Goal: Task Accomplishment & Management: Use online tool/utility

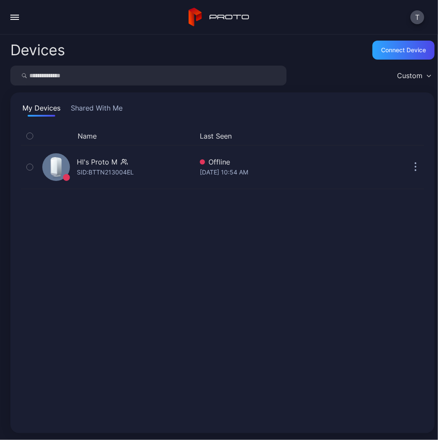
click at [19, 21] on button "button" at bounding box center [14, 17] width 17 height 17
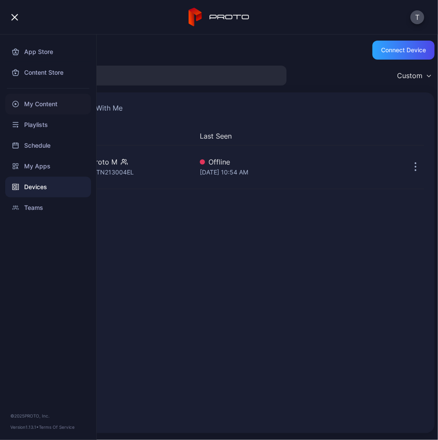
click at [32, 105] on div "My Content" at bounding box center [48, 104] width 86 height 21
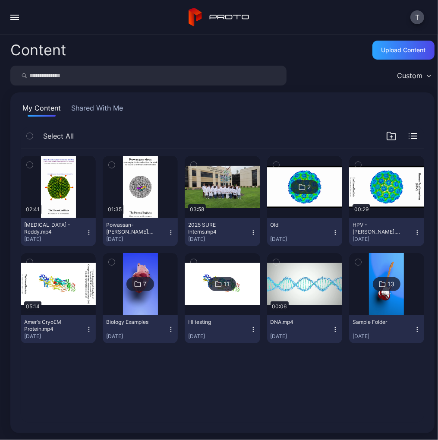
click at [111, 165] on icon "button" at bounding box center [112, 164] width 6 height 9
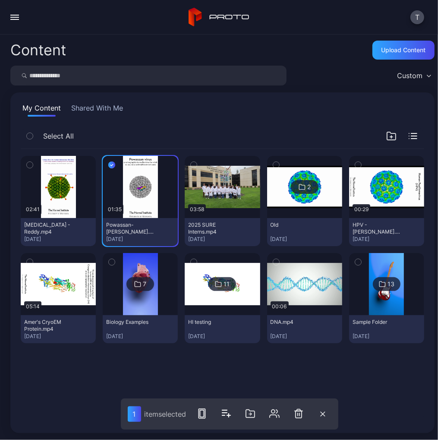
click at [28, 165] on icon "button" at bounding box center [30, 164] width 6 height 9
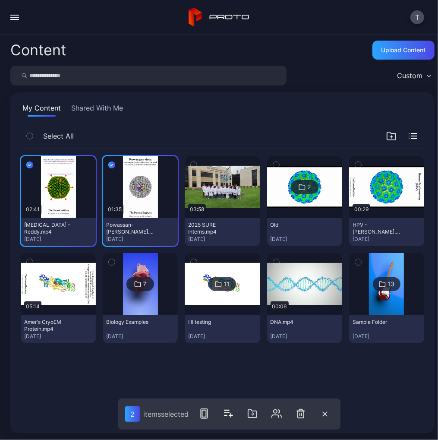
click at [355, 162] on icon "button" at bounding box center [358, 164] width 6 height 9
click at [30, 260] on icon "button" at bounding box center [30, 261] width 6 height 9
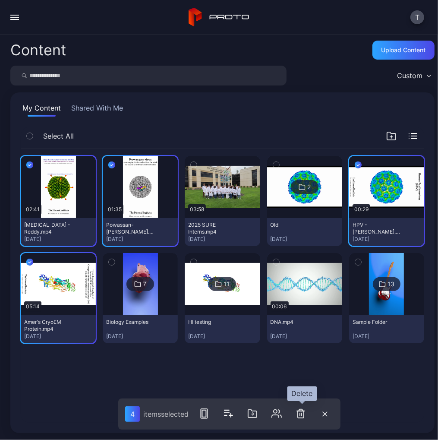
click at [299, 412] on icon "button" at bounding box center [301, 413] width 6 height 9
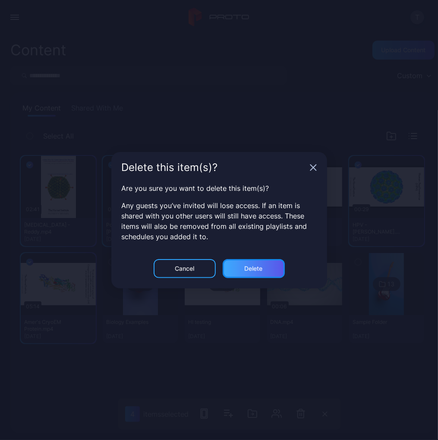
click at [247, 267] on div "Delete" at bounding box center [254, 268] width 18 height 7
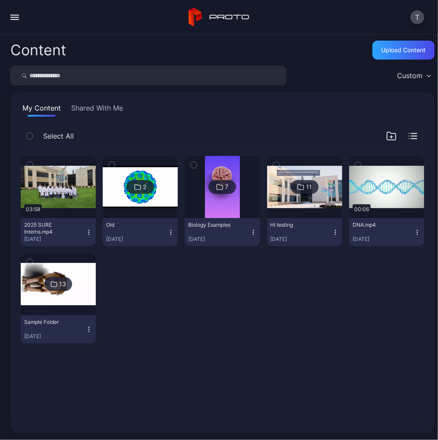
click at [145, 184] on div "2" at bounding box center [140, 187] width 28 height 14
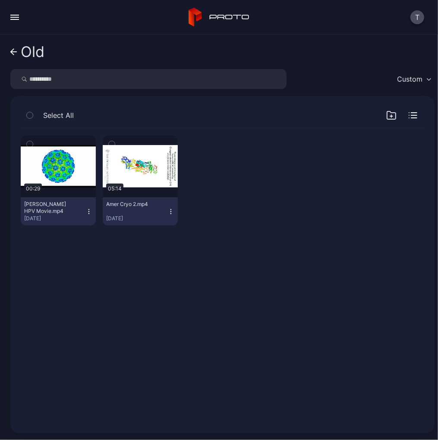
click at [14, 51] on icon at bounding box center [13, 51] width 7 height 7
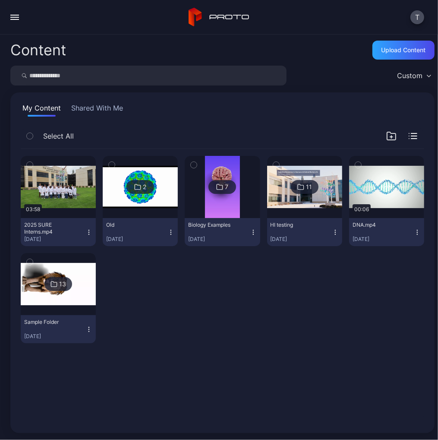
click at [111, 164] on icon "button" at bounding box center [112, 164] width 2 height 1
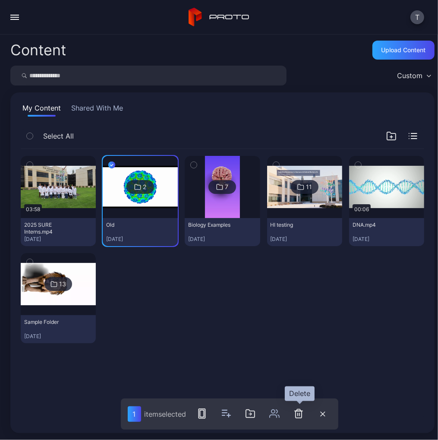
click at [302, 413] on icon "button" at bounding box center [299, 413] width 6 height 9
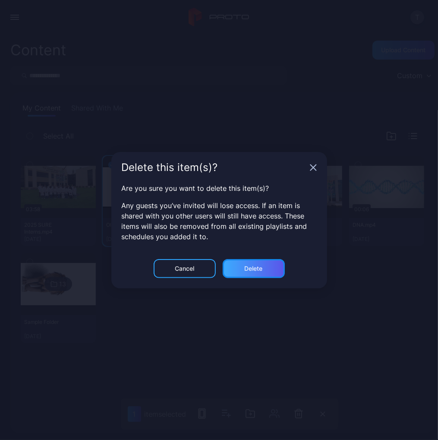
click at [255, 266] on div "Delete" at bounding box center [254, 268] width 18 height 7
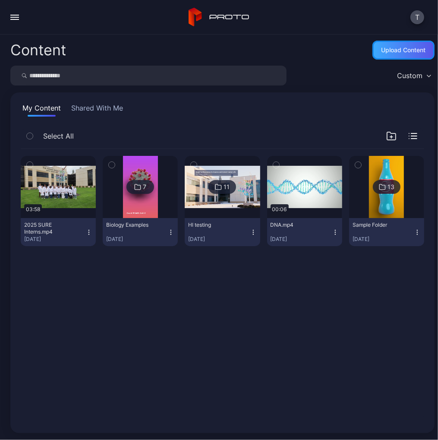
click at [394, 53] on div "Upload Content" at bounding box center [404, 50] width 44 height 7
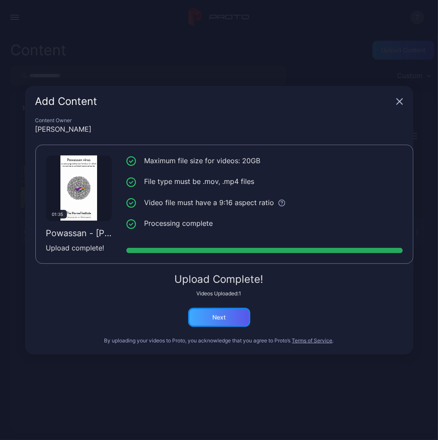
click at [219, 318] on div "Next" at bounding box center [218, 317] width 13 height 7
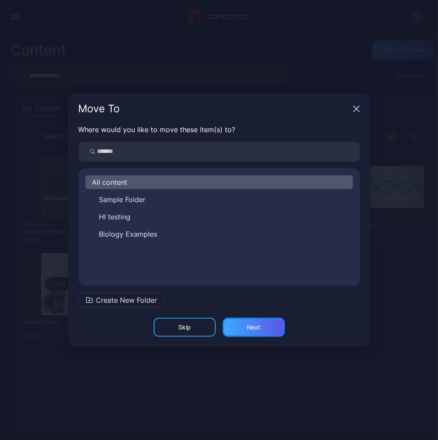
click at [250, 326] on div "Next" at bounding box center [253, 327] width 13 height 7
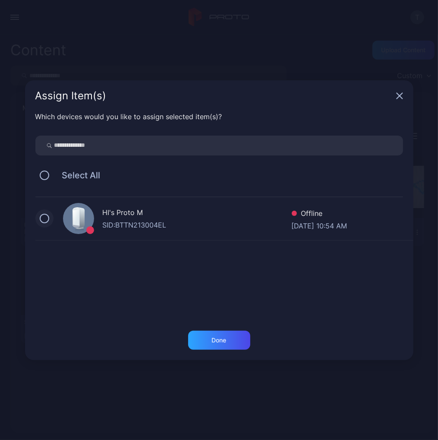
click at [44, 217] on button at bounding box center [44, 218] width 9 height 9
click at [217, 339] on div "Done" at bounding box center [219, 340] width 15 height 7
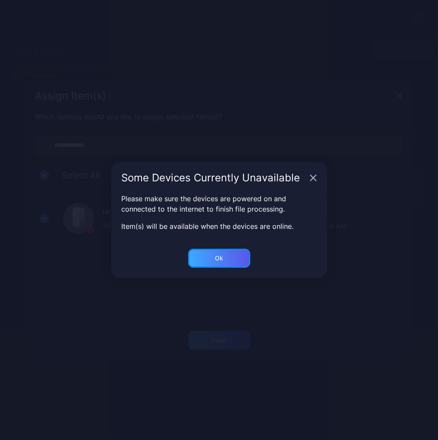
click at [223, 256] on div "Ok" at bounding box center [219, 258] width 62 height 19
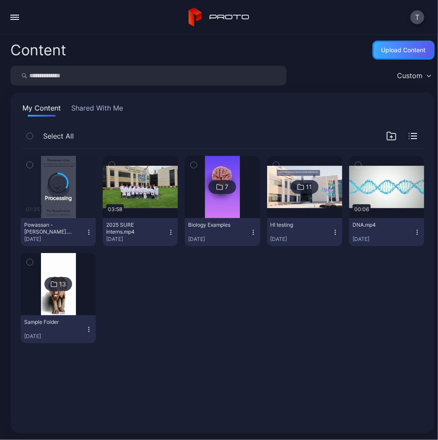
click at [398, 47] on div "Upload Content" at bounding box center [404, 50] width 44 height 7
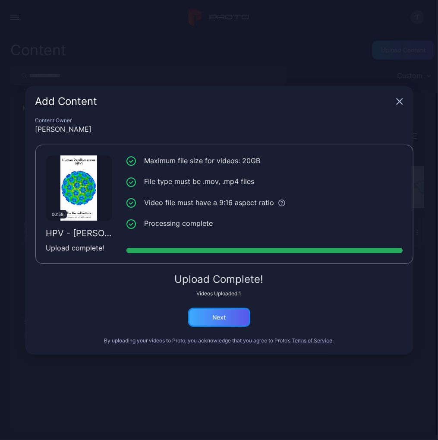
click at [219, 319] on div "Next" at bounding box center [218, 317] width 13 height 7
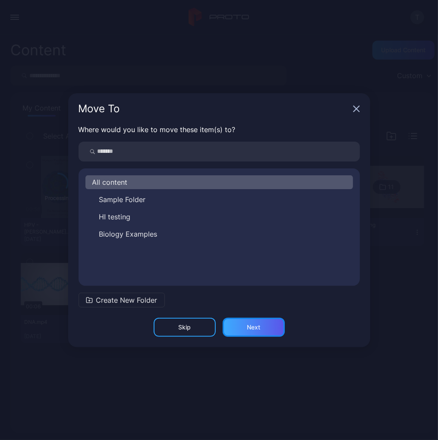
click at [242, 328] on div "Next" at bounding box center [254, 327] width 62 height 19
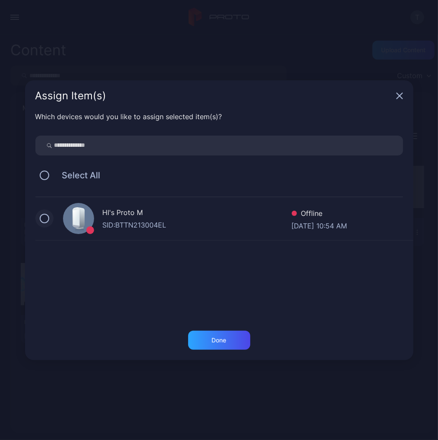
click at [41, 221] on button at bounding box center [44, 218] width 9 height 9
click at [217, 338] on div "Done" at bounding box center [219, 340] width 15 height 7
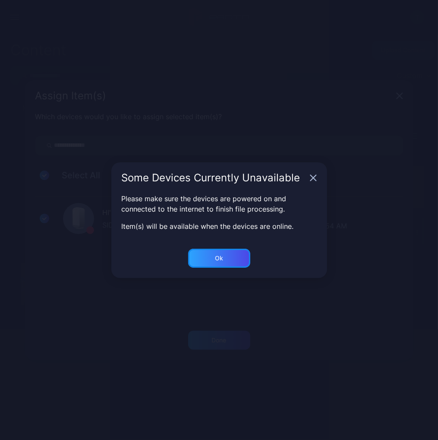
click at [230, 255] on div "Ok" at bounding box center [219, 258] width 62 height 19
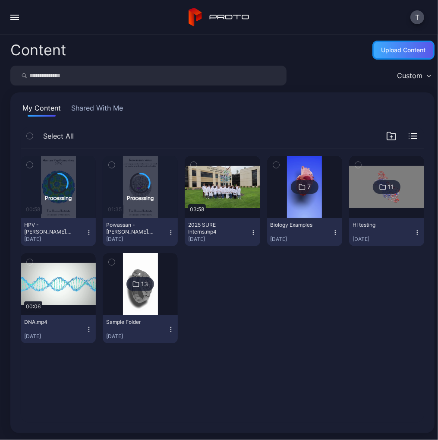
click at [394, 47] on div "Upload Content" at bounding box center [404, 50] width 44 height 7
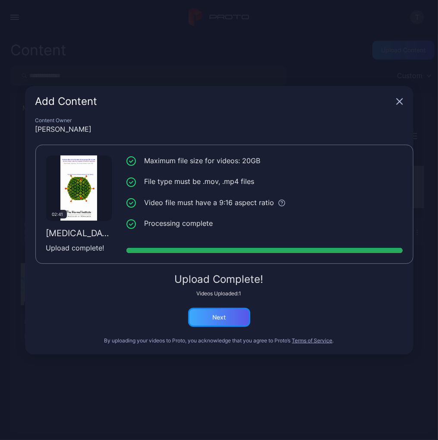
click at [235, 314] on div "Next" at bounding box center [219, 317] width 62 height 19
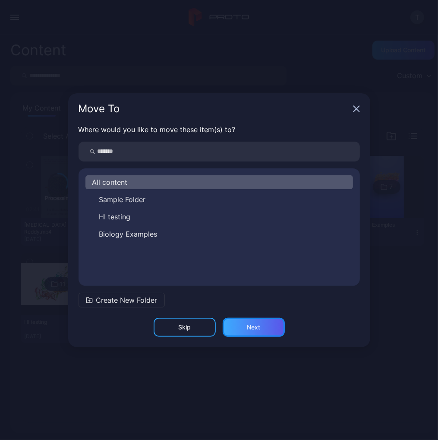
click at [256, 322] on div "Next" at bounding box center [254, 327] width 62 height 19
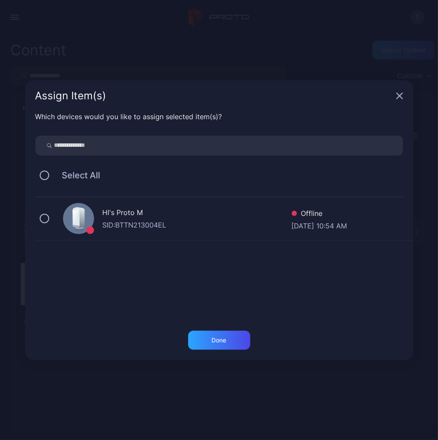
click at [43, 213] on div "HI's Proto M SID: BTTN213004EL Offline [DATE] 10:54 AM" at bounding box center [224, 218] width 378 height 43
click at [216, 337] on div "Done" at bounding box center [219, 340] width 15 height 7
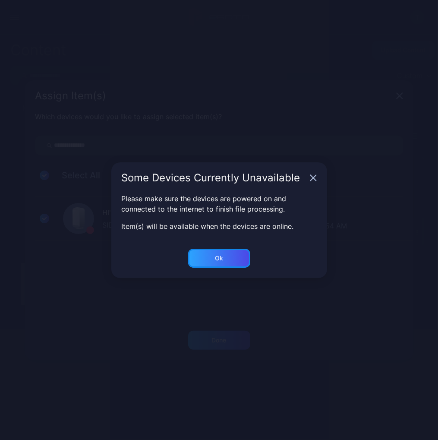
click at [221, 257] on div "Ok" at bounding box center [219, 258] width 8 height 7
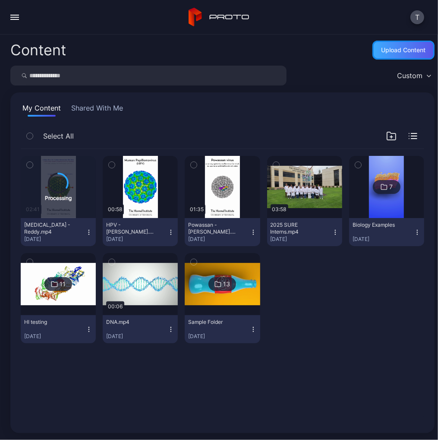
click at [384, 53] on div "Upload Content" at bounding box center [404, 50] width 44 height 7
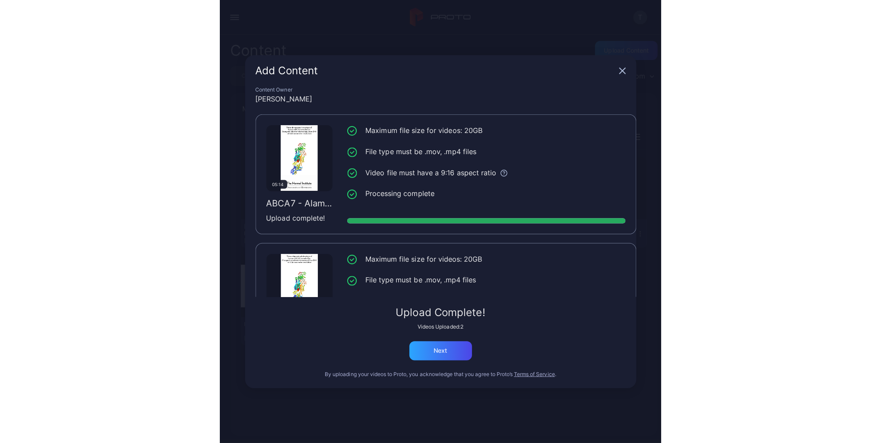
scroll to position [65, 0]
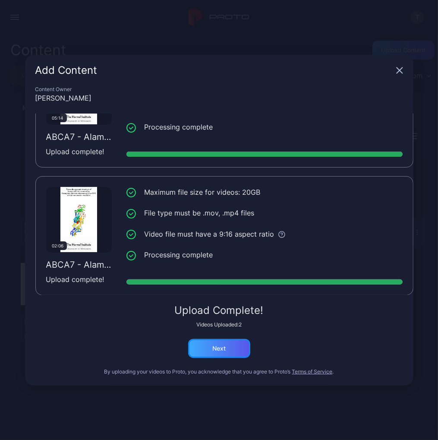
click at [230, 348] on div "Next" at bounding box center [219, 348] width 62 height 19
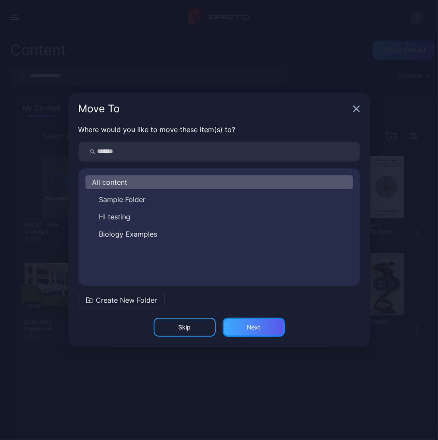
click at [240, 328] on div "Next" at bounding box center [254, 327] width 62 height 19
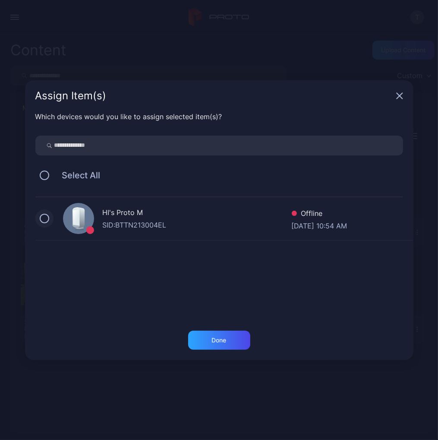
click at [44, 215] on button at bounding box center [44, 218] width 9 height 9
click at [212, 340] on div "Done" at bounding box center [219, 340] width 15 height 7
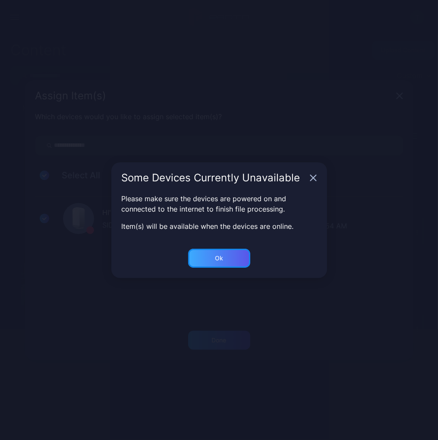
click at [230, 259] on div "Ok" at bounding box center [219, 258] width 62 height 19
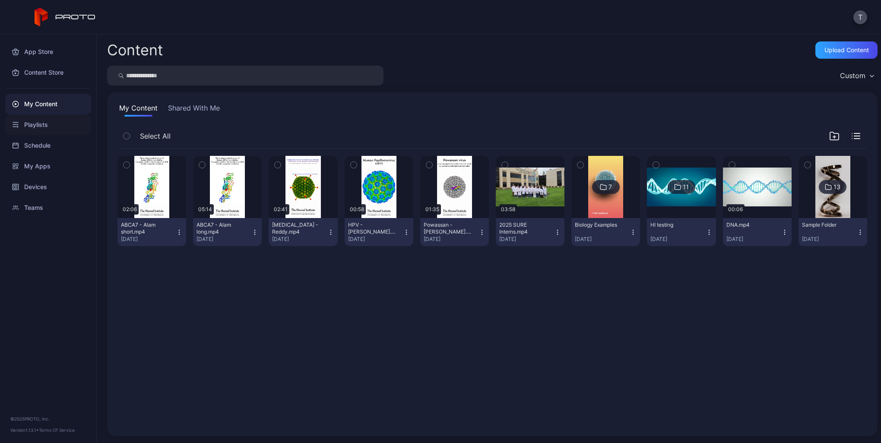
click at [30, 125] on div "Playlists" at bounding box center [48, 124] width 86 height 21
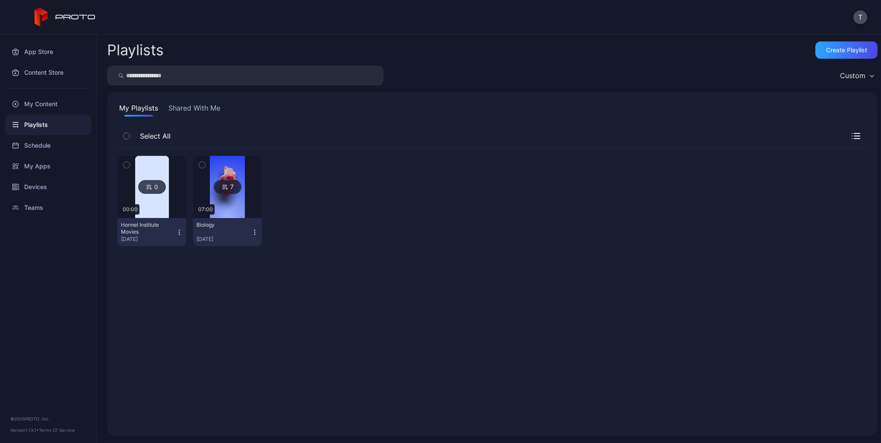
click at [154, 183] on div "0" at bounding box center [152, 187] width 28 height 14
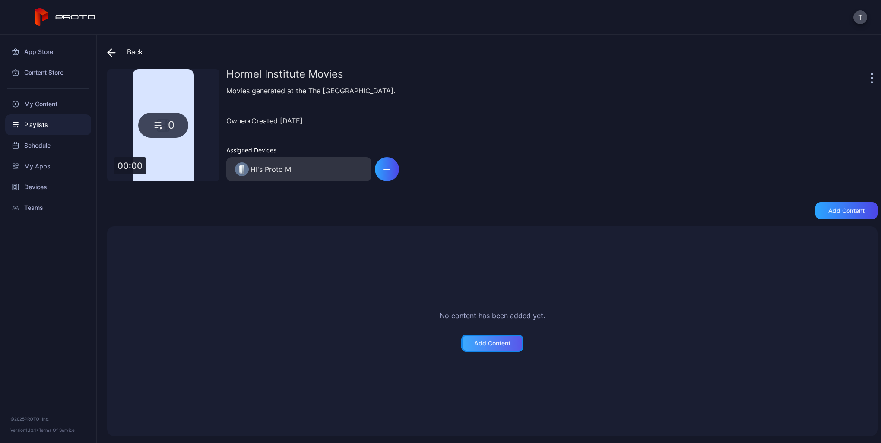
click at [438, 342] on div "Add Content" at bounding box center [492, 343] width 62 height 17
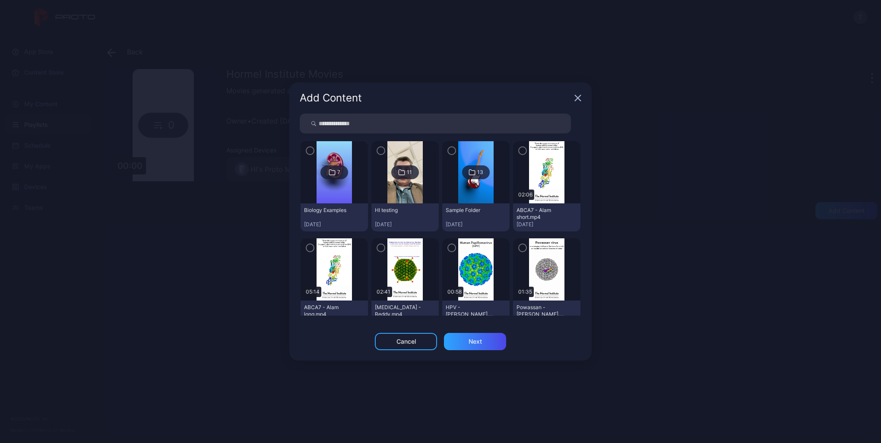
click at [438, 149] on icon "button" at bounding box center [522, 150] width 7 height 9
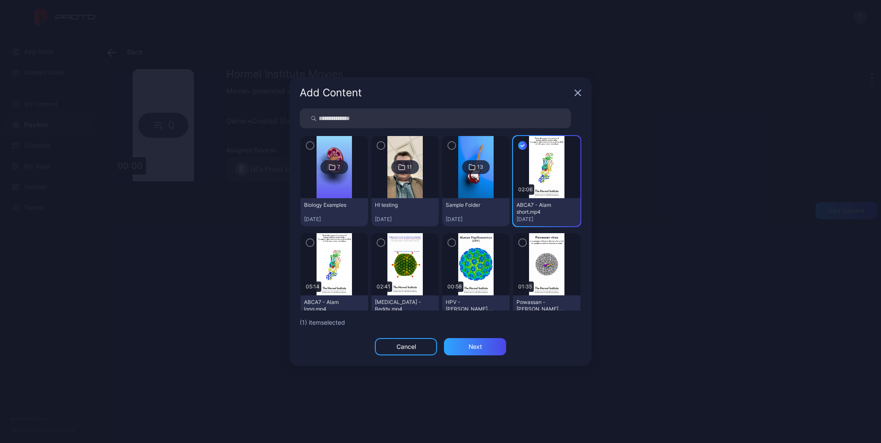
click at [378, 241] on icon "button" at bounding box center [380, 242] width 7 height 9
click at [438, 244] on icon "button" at bounding box center [451, 242] width 7 height 9
click at [438, 243] on icon "button" at bounding box center [522, 242] width 7 height 9
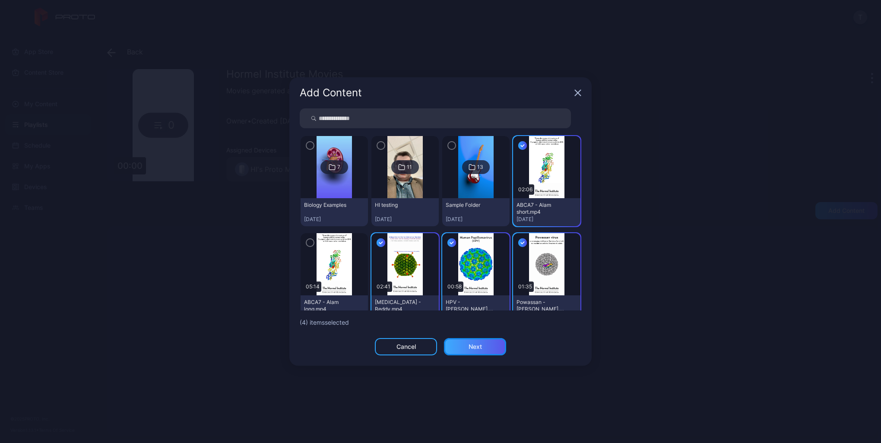
click at [438, 347] on div "Next" at bounding box center [475, 346] width 62 height 17
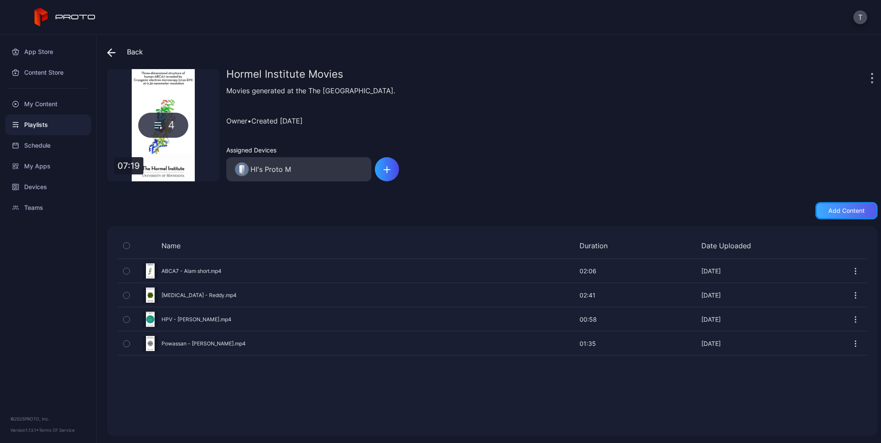
click at [438, 215] on div "Add content" at bounding box center [846, 210] width 62 height 17
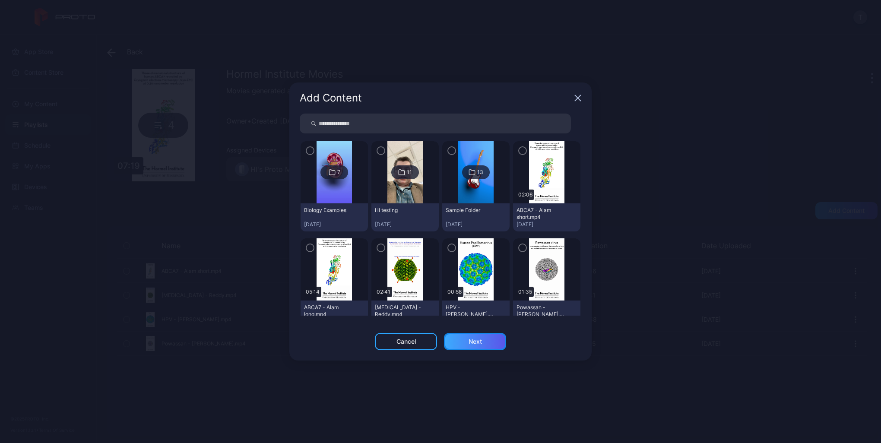
click at [438, 341] on div "Next" at bounding box center [474, 341] width 13 height 7
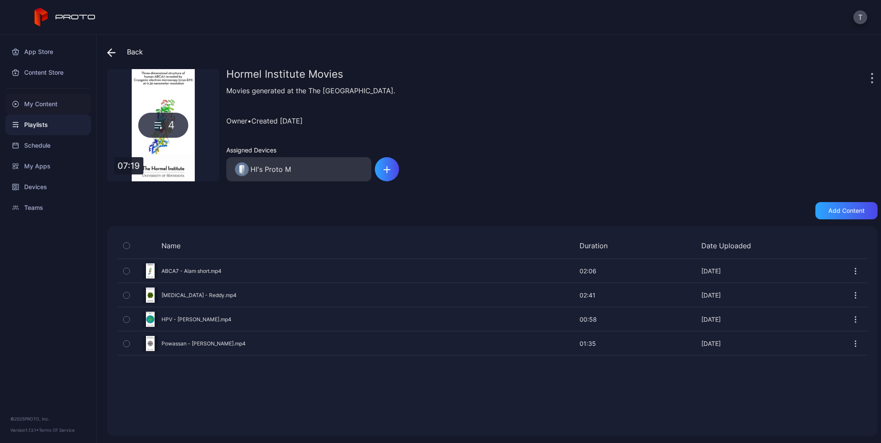
click at [36, 103] on div "My Content" at bounding box center [48, 104] width 86 height 21
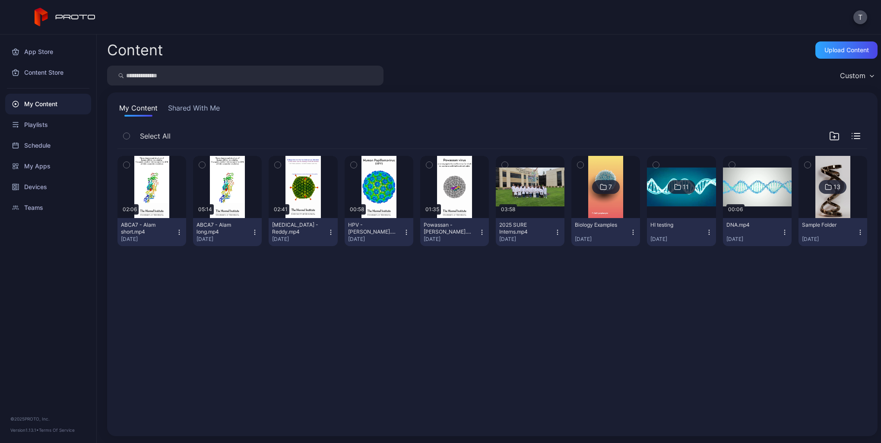
click at [230, 327] on div "Preview 02:06 ABCA7 - Alam short.mp4 [DATE] Preview 05:14 ABCA7 - Alam long.mp4…" at bounding box center [492, 287] width 763 height 291
click at [271, 315] on div "Preview 02:06 ABCA7 - Alam short.mp4 [DATE] Preview 05:14 ABCA7 - Alam long.mp4…" at bounding box center [492, 287] width 763 height 291
